Goal: Find specific page/section: Find specific page/section

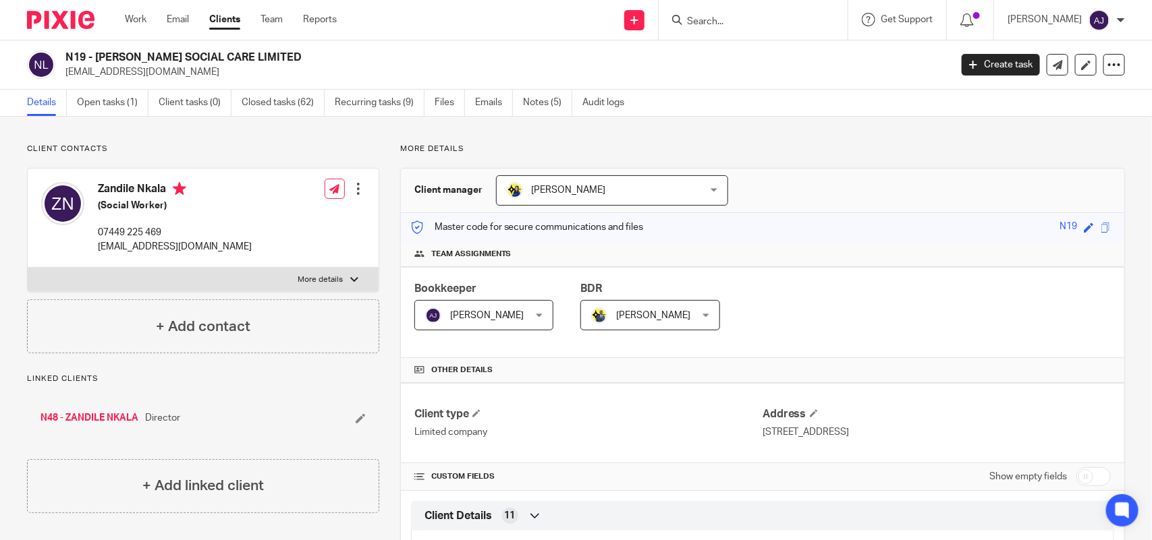
scroll to position [878, 0]
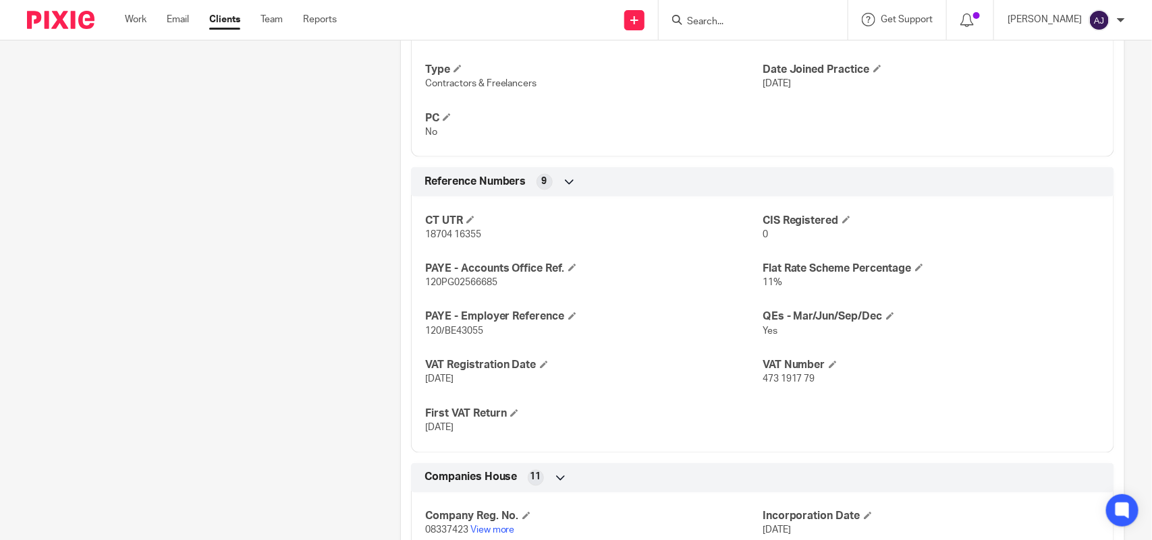
click at [760, 0] on div at bounding box center [753, 20] width 189 height 40
click at [742, 13] on form at bounding box center [758, 19] width 144 height 17
click at [716, 19] on input "Search" at bounding box center [746, 22] width 121 height 12
type input "o62"
click button "submit" at bounding box center [0, 0] width 0 height 0
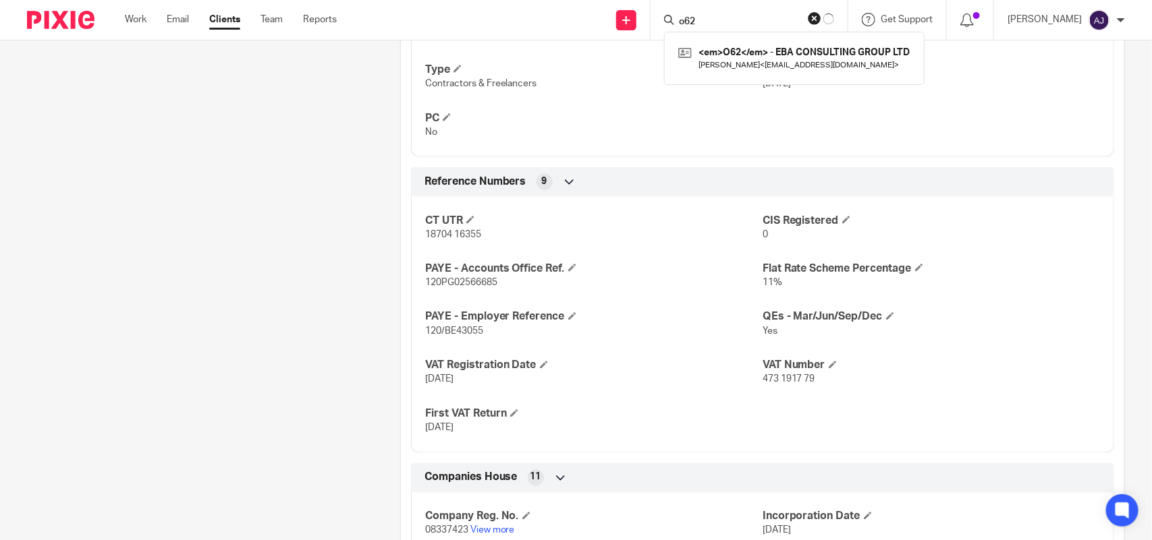
click at [588, 84] on p "Contractors & Freelancers" at bounding box center [593, 83] width 337 height 13
click at [781, 21] on input "Search" at bounding box center [746, 22] width 121 height 12
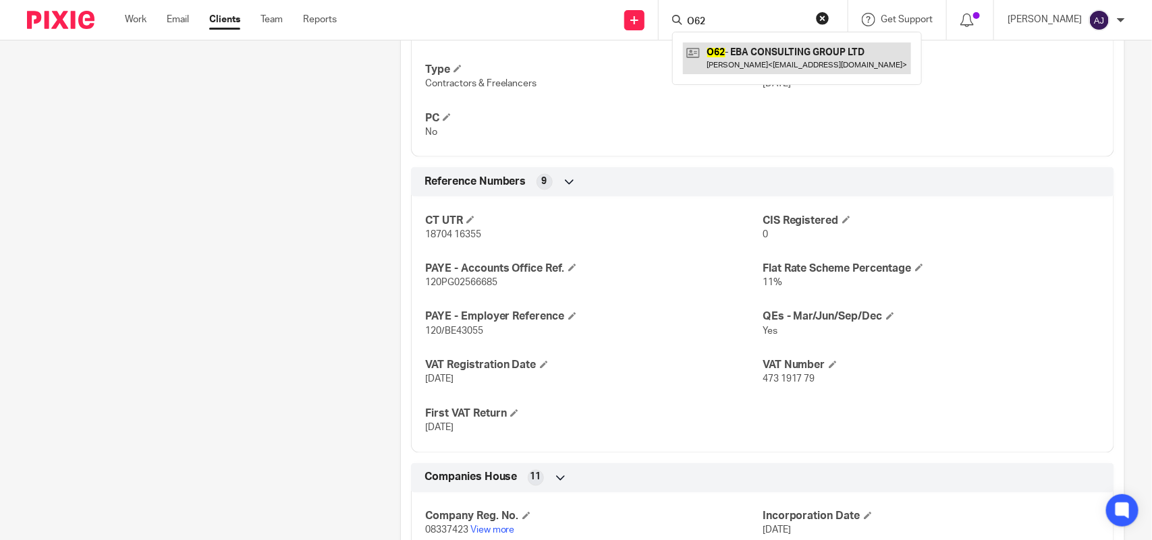
type input "O62"
click at [719, 43] on link at bounding box center [797, 58] width 228 height 31
click at [756, 58] on link at bounding box center [797, 58] width 228 height 31
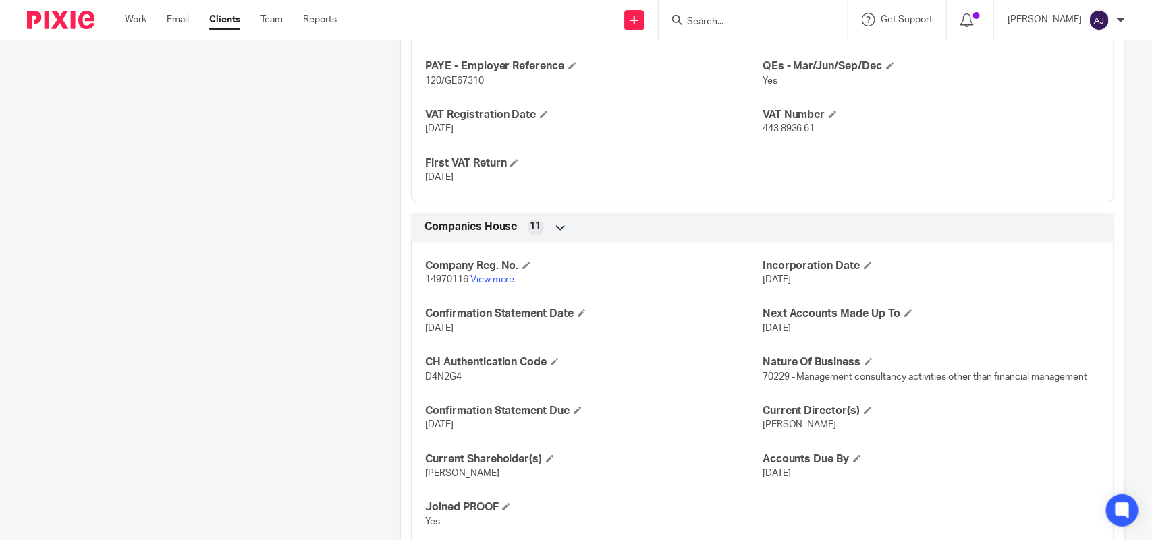
scroll to position [918, 0]
